Goal: Transaction & Acquisition: Purchase product/service

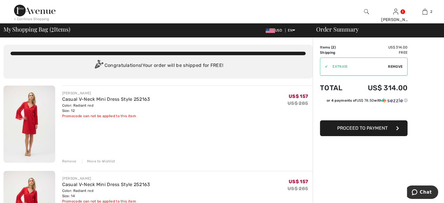
click at [357, 129] on span "Proceed to Payment" at bounding box center [362, 128] width 50 height 6
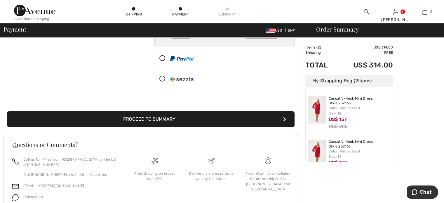
scroll to position [87, 0]
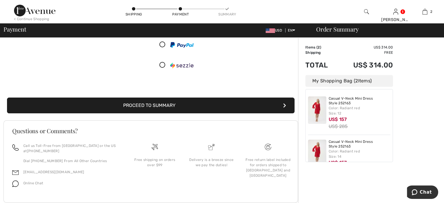
click at [147, 102] on button "Proceed to Summary" at bounding box center [150, 105] width 287 height 16
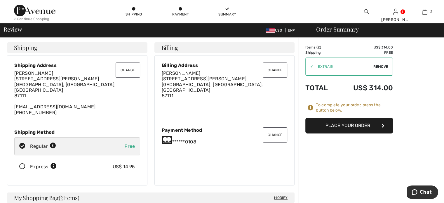
click at [343, 125] on button "Place Your Order" at bounding box center [348, 126] width 87 height 16
